Goal: Navigation & Orientation: Find specific page/section

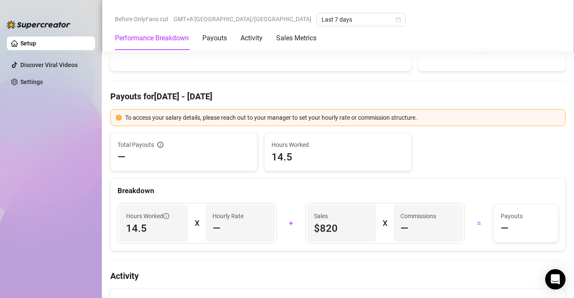
scroll to position [152, 0]
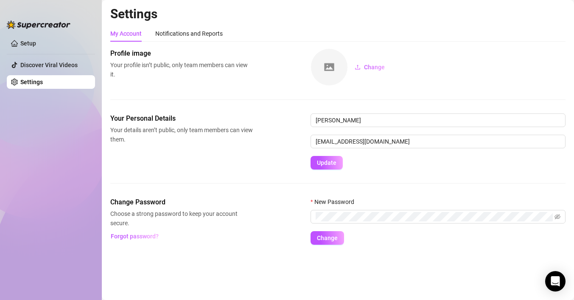
click at [256, 164] on div "Your Personal Details Your details aren’t public, only team members can view th…" at bounding box center [338, 141] width 456 height 56
click at [61, 72] on ul "Setup Discover Viral Videos Settings" at bounding box center [51, 161] width 88 height 256
click at [62, 62] on link "Discover Viral Videos" at bounding box center [48, 65] width 57 height 7
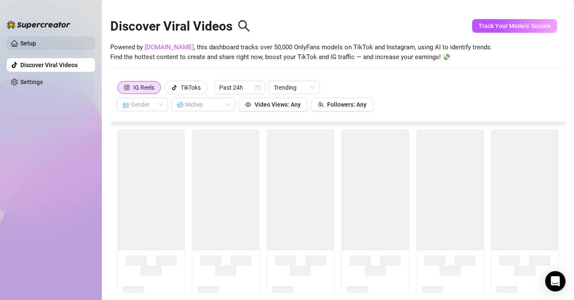
click at [36, 43] on link "Setup" at bounding box center [28, 43] width 16 height 7
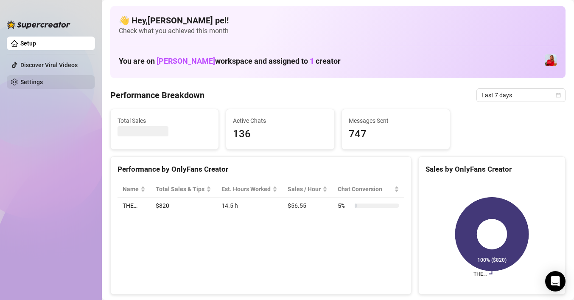
click at [43, 79] on link "Settings" at bounding box center [31, 82] width 23 height 7
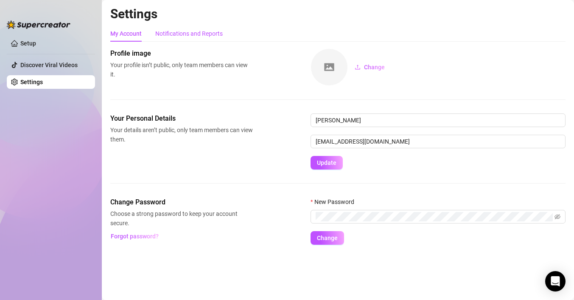
click at [212, 36] on div "Notifications and Reports" at bounding box center [189, 33] width 68 height 9
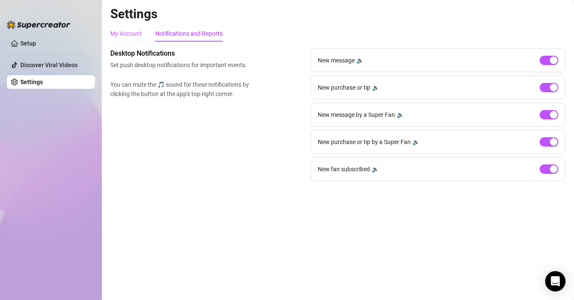
click at [129, 36] on div "My Account" at bounding box center [125, 33] width 31 height 9
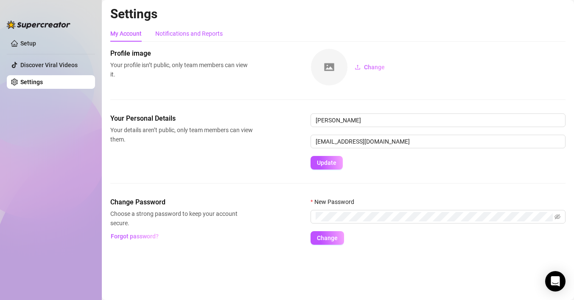
click at [170, 36] on div "Notifications and Reports" at bounding box center [189, 33] width 68 height 9
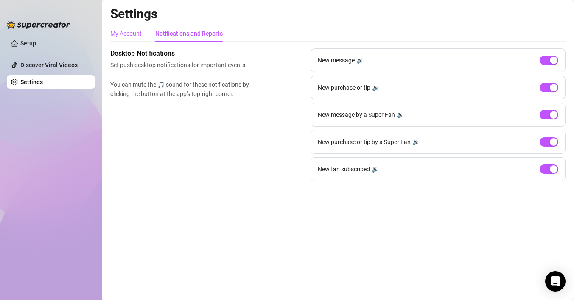
click at [138, 29] on div "My Account" at bounding box center [125, 33] width 31 height 9
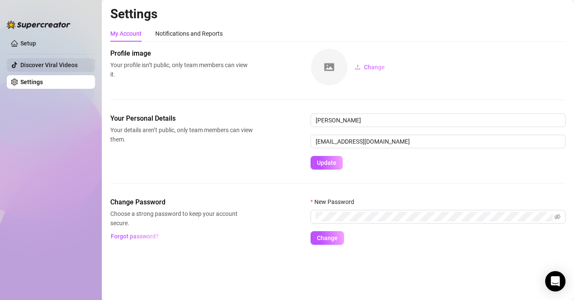
click at [68, 65] on link "Discover Viral Videos" at bounding box center [48, 65] width 57 height 7
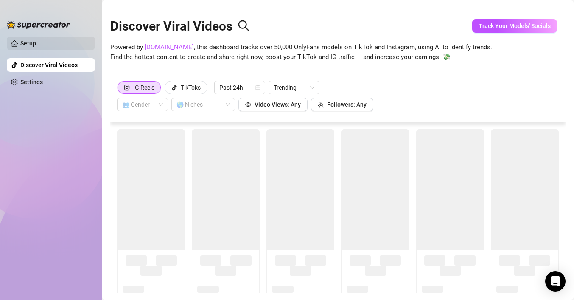
click at [36, 40] on link "Setup" at bounding box center [28, 43] width 16 height 7
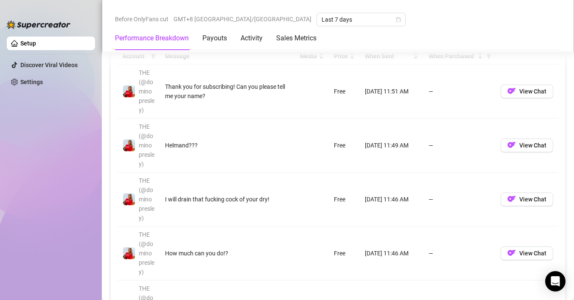
scroll to position [713, 0]
